Goal: Task Accomplishment & Management: Manage account settings

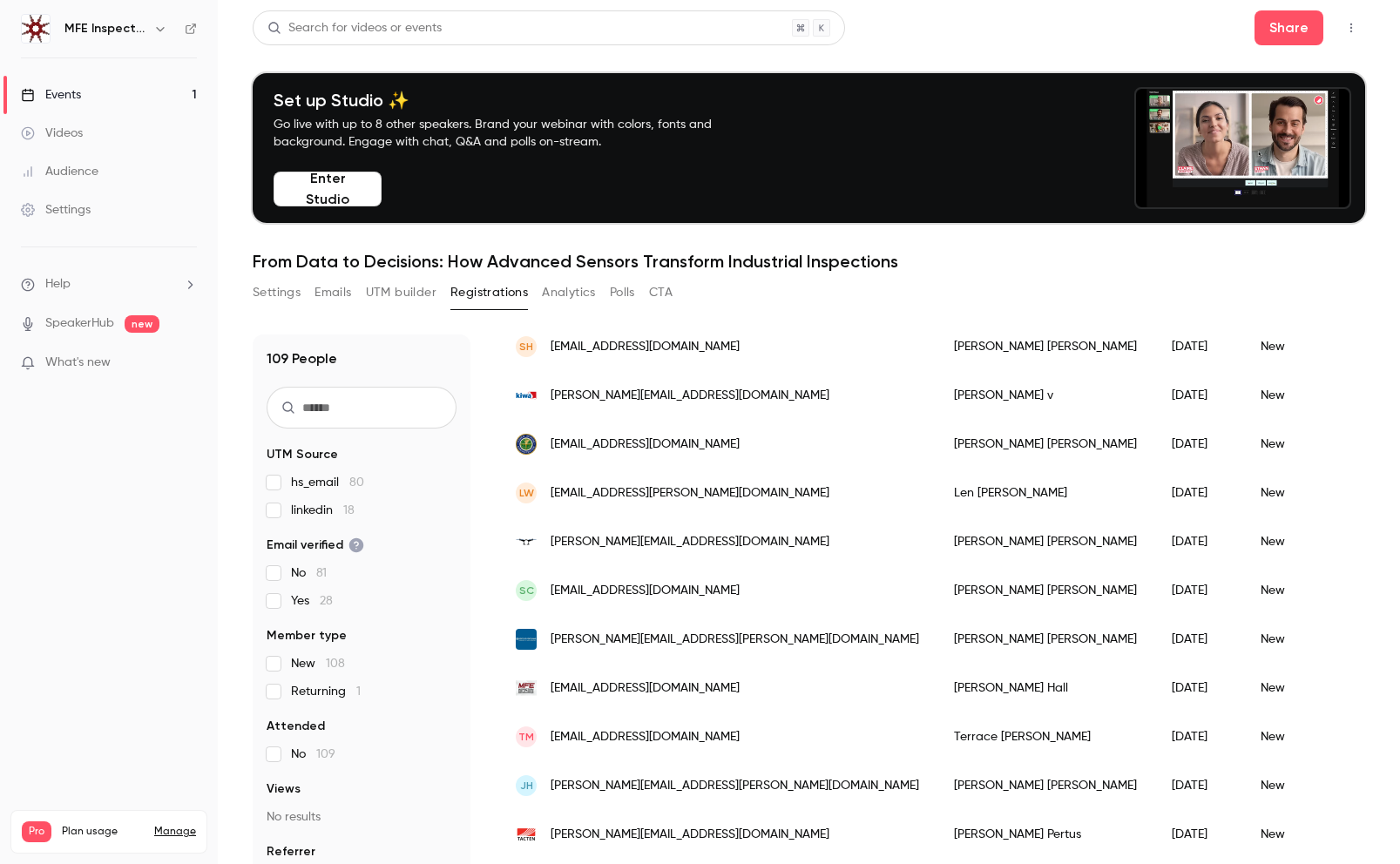
scroll to position [1351, 0]
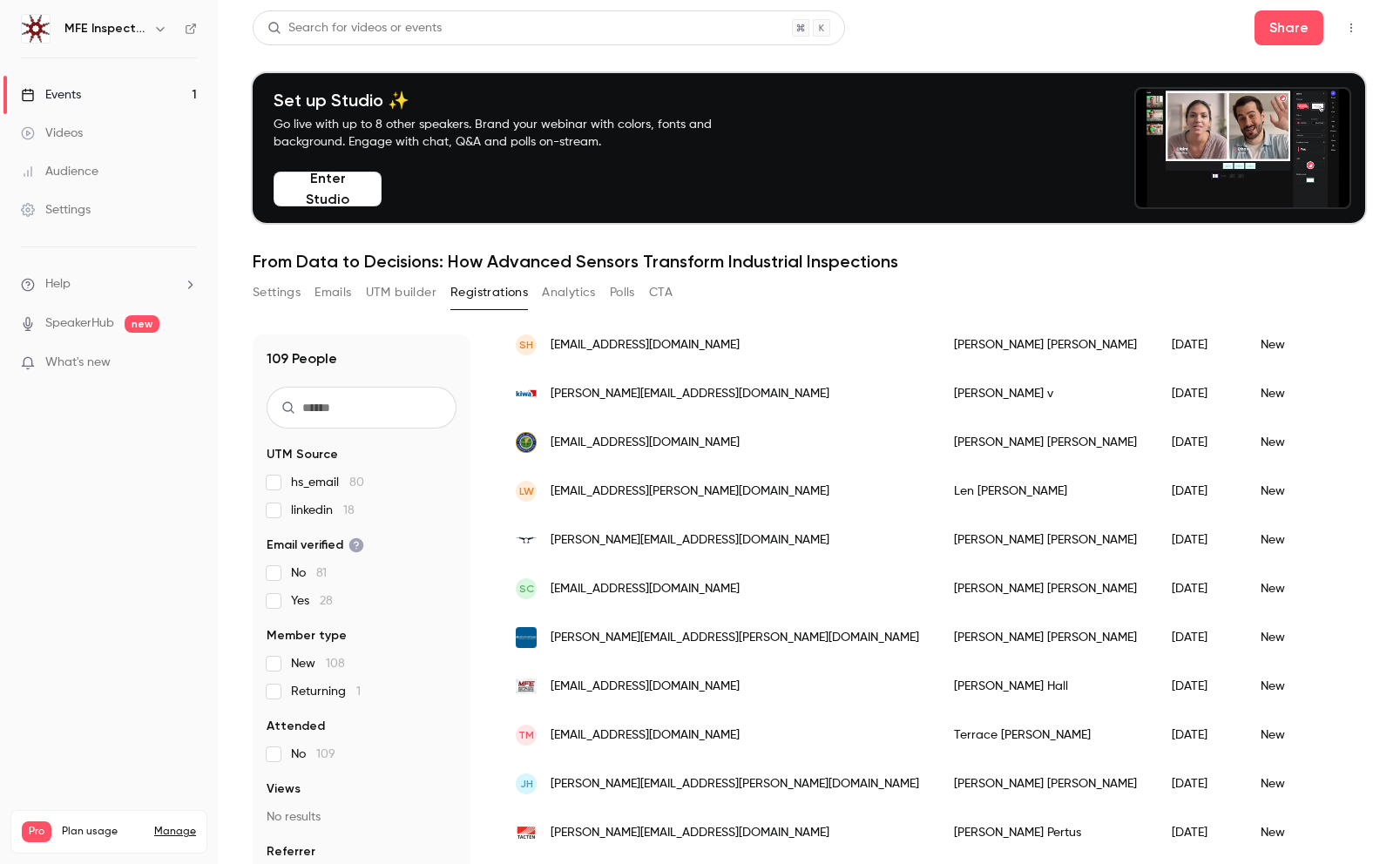
click at [365, 412] on input "text" at bounding box center [362, 408] width 190 height 41
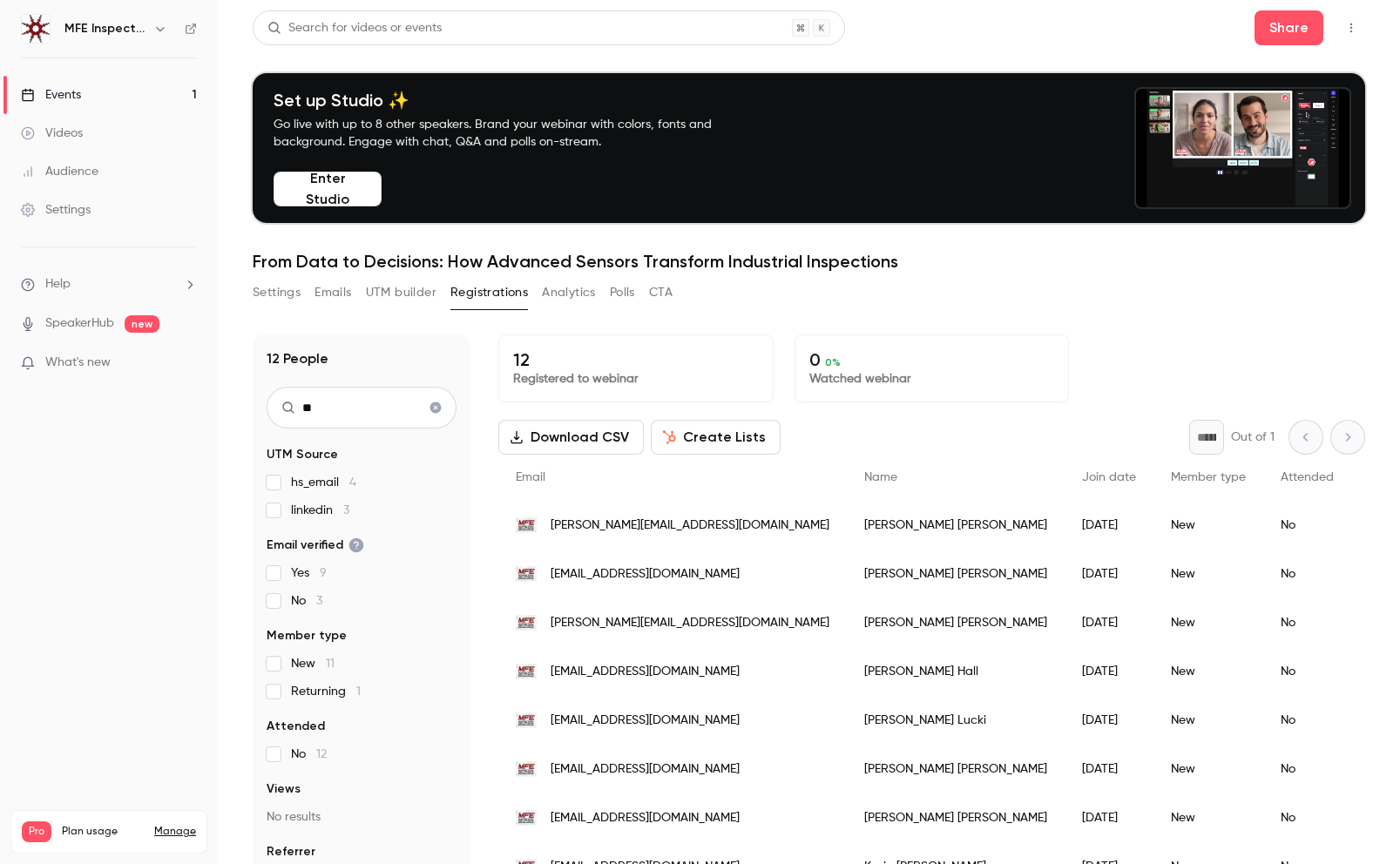
type input "*"
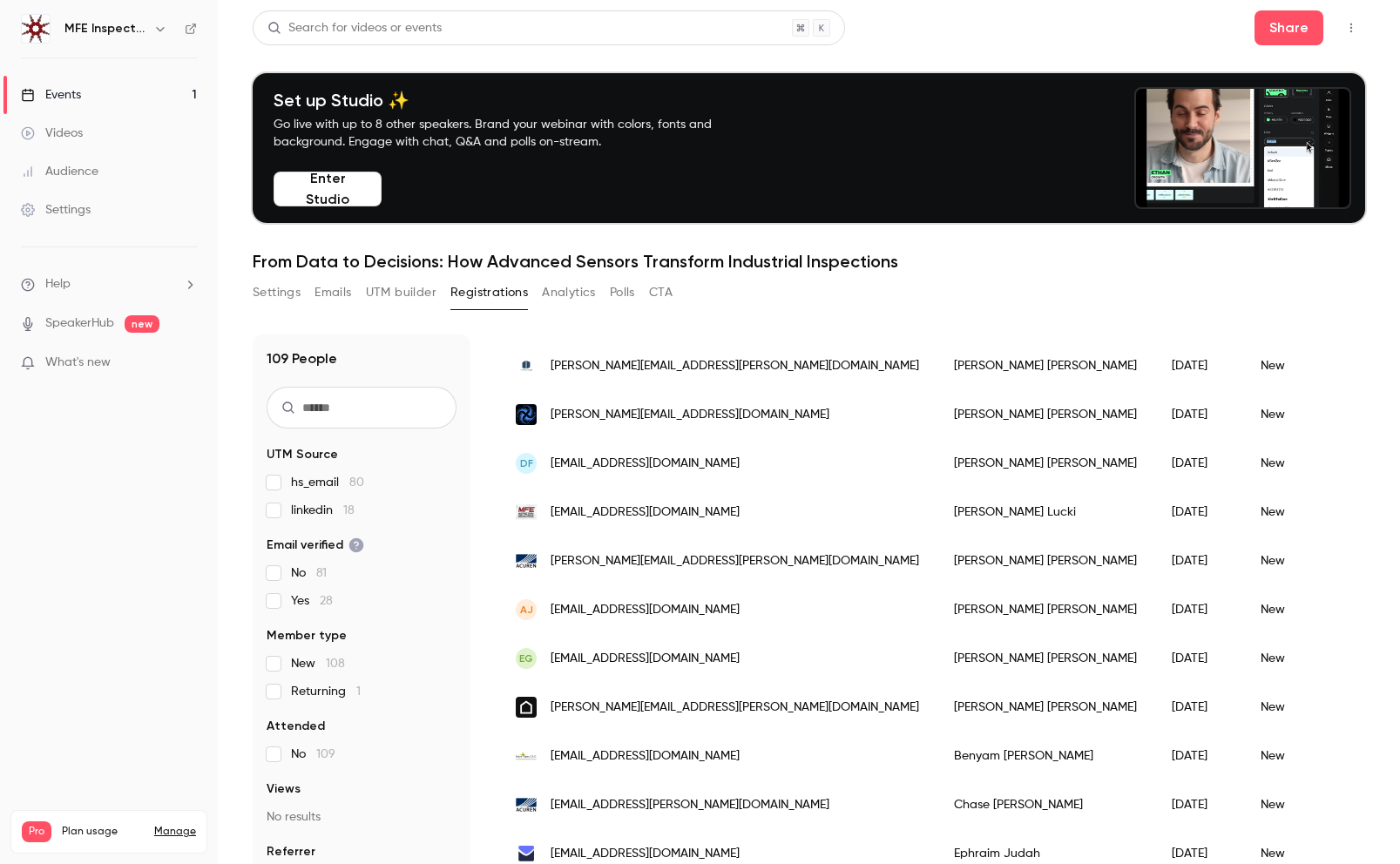
click at [585, 289] on button "Analytics" at bounding box center [568, 293] width 54 height 28
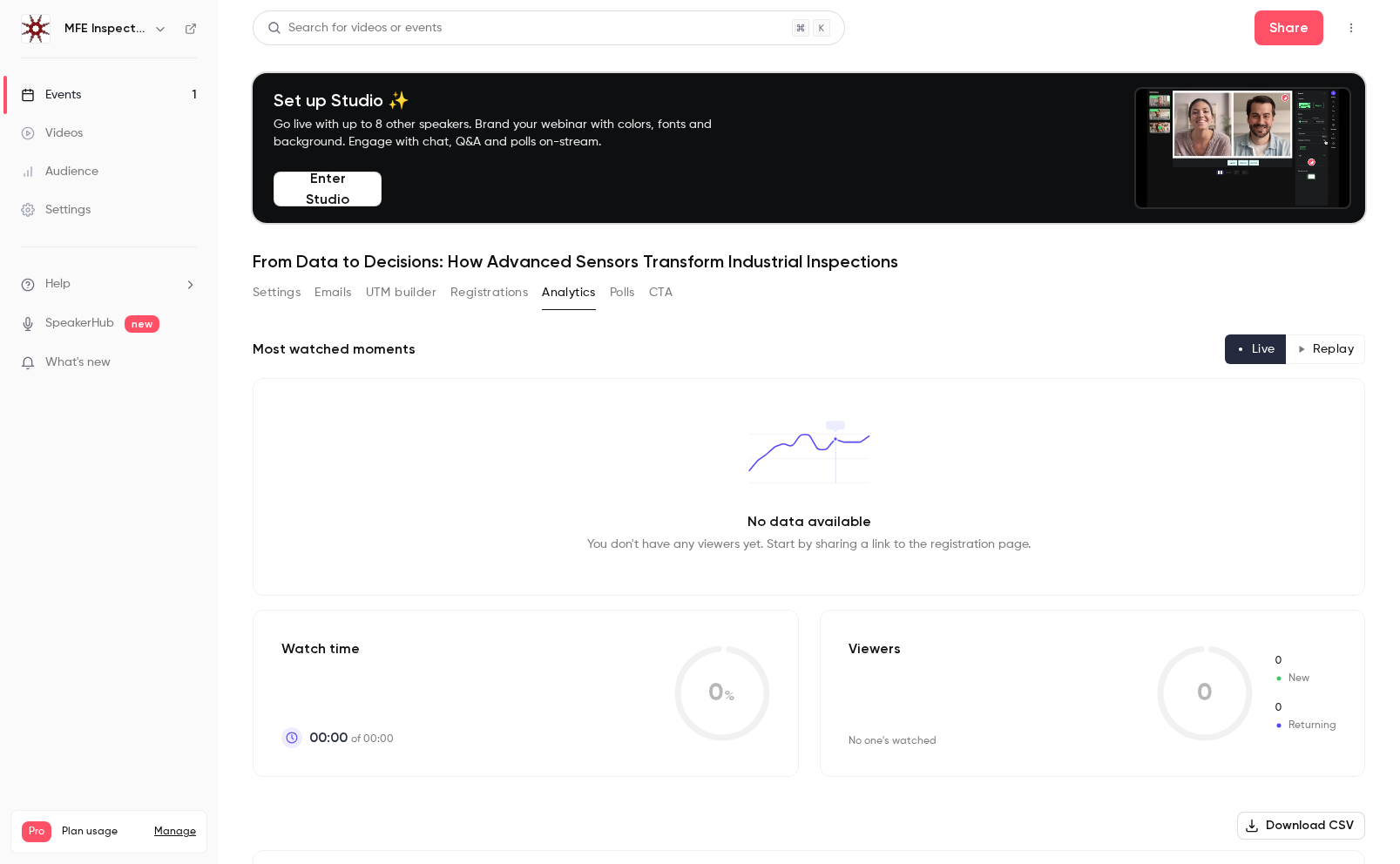
click at [395, 301] on button "UTM builder" at bounding box center [400, 293] width 71 height 28
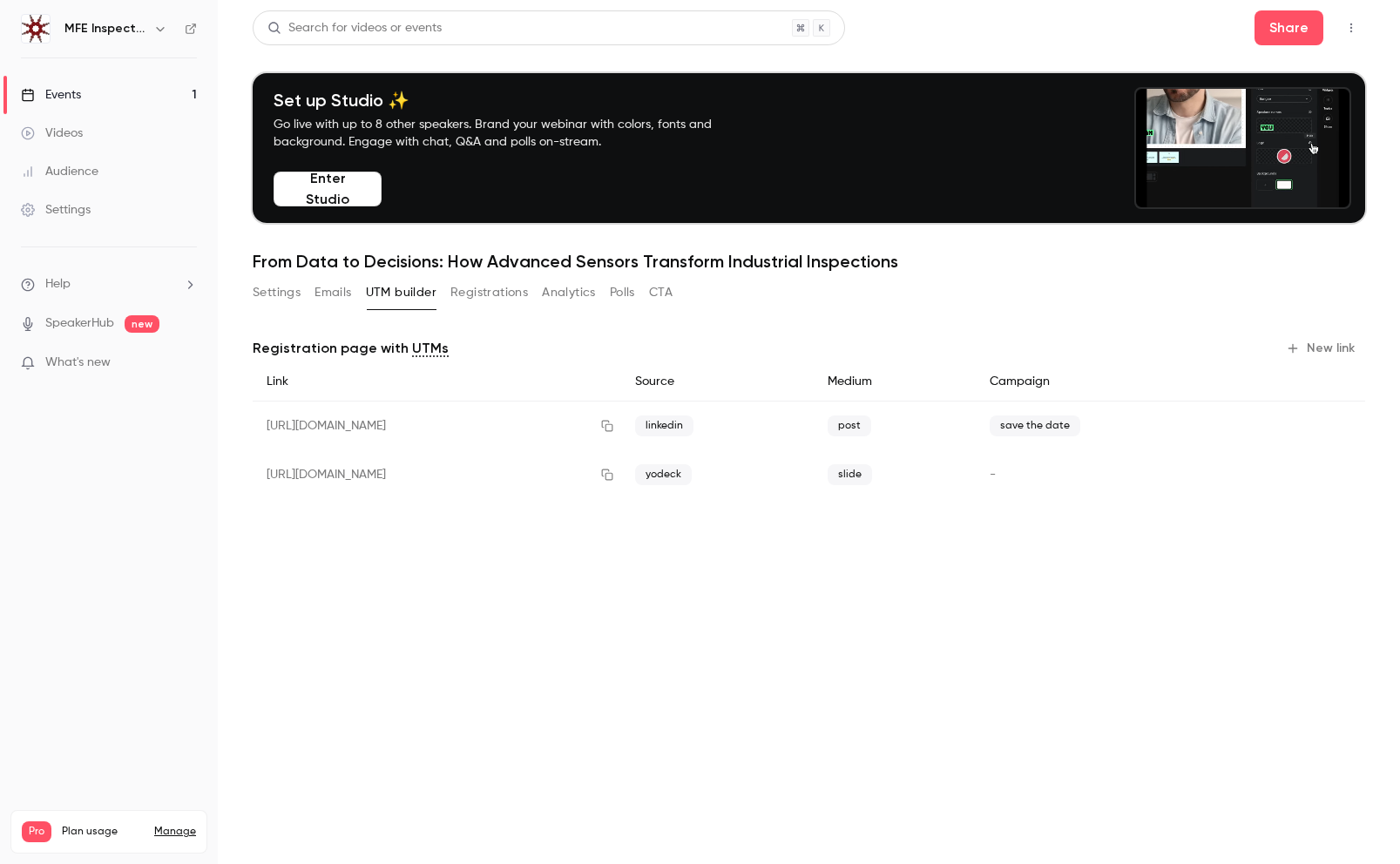
click at [342, 289] on button "Emails" at bounding box center [333, 293] width 37 height 28
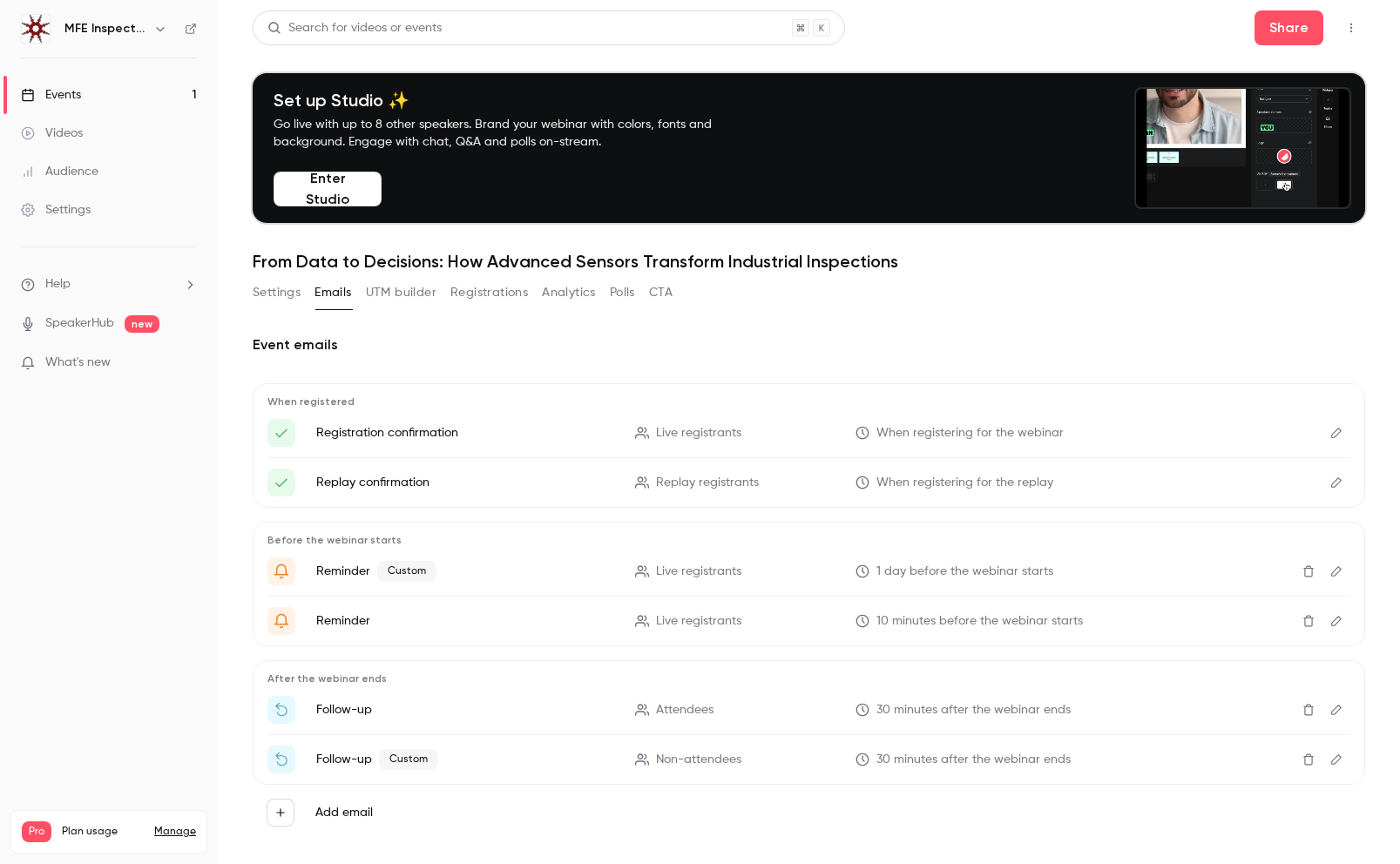
click at [270, 290] on button "Settings" at bounding box center [276, 293] width 48 height 28
